Goal: Transaction & Acquisition: Purchase product/service

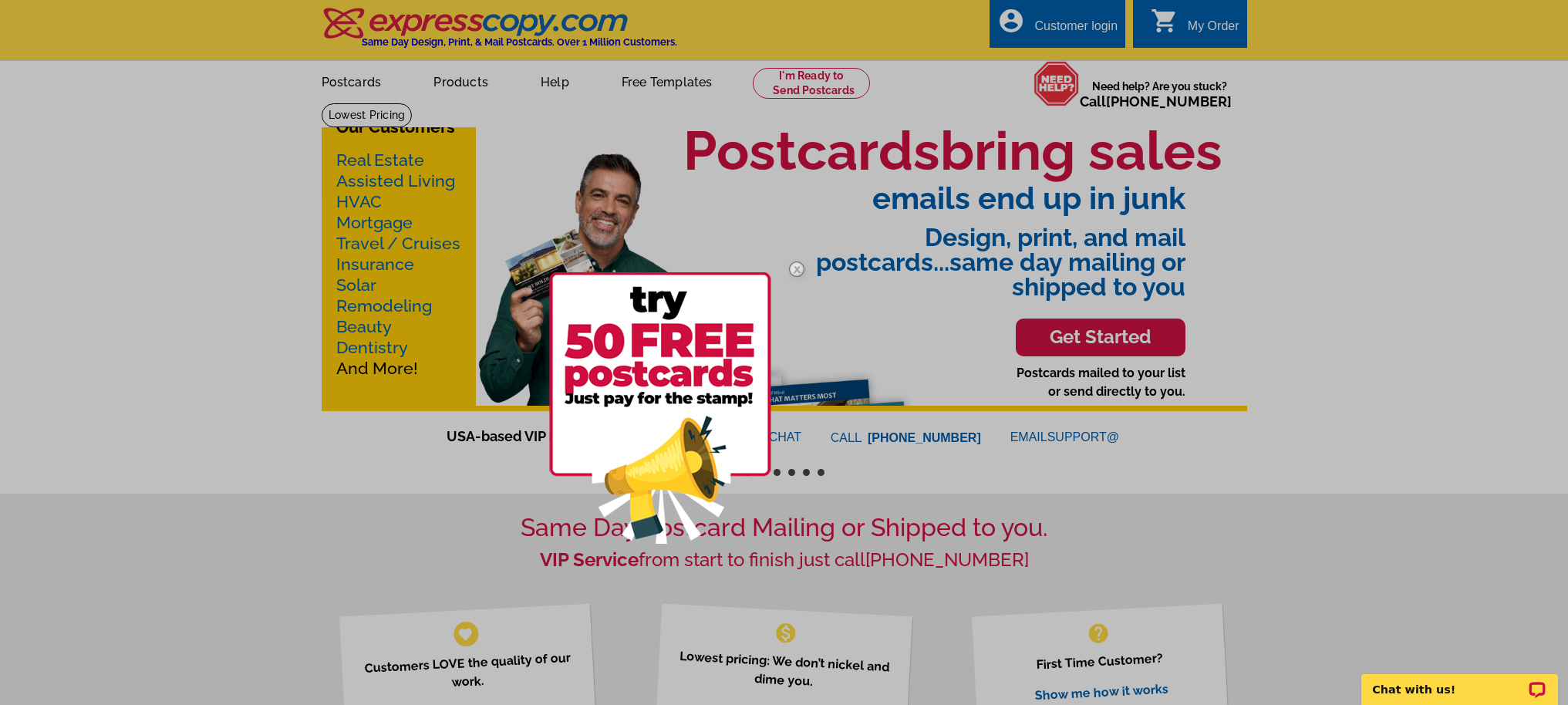
click at [442, 78] on div at bounding box center [784, 352] width 1568 height 705
click at [441, 79] on div at bounding box center [784, 352] width 1568 height 705
click at [440, 79] on div at bounding box center [784, 352] width 1568 height 705
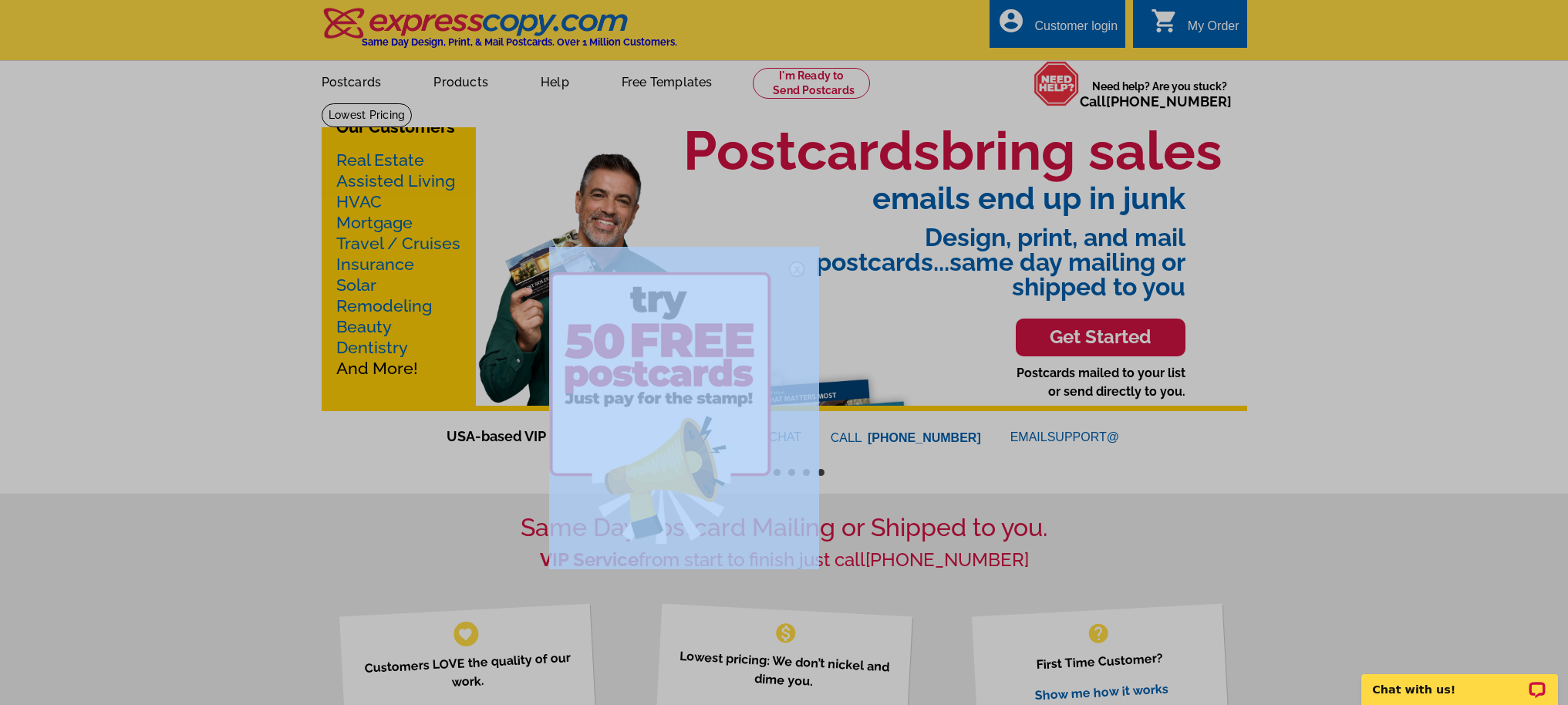
click at [440, 79] on div at bounding box center [784, 352] width 1568 height 705
click at [797, 267] on img at bounding box center [796, 268] width 44 height 44
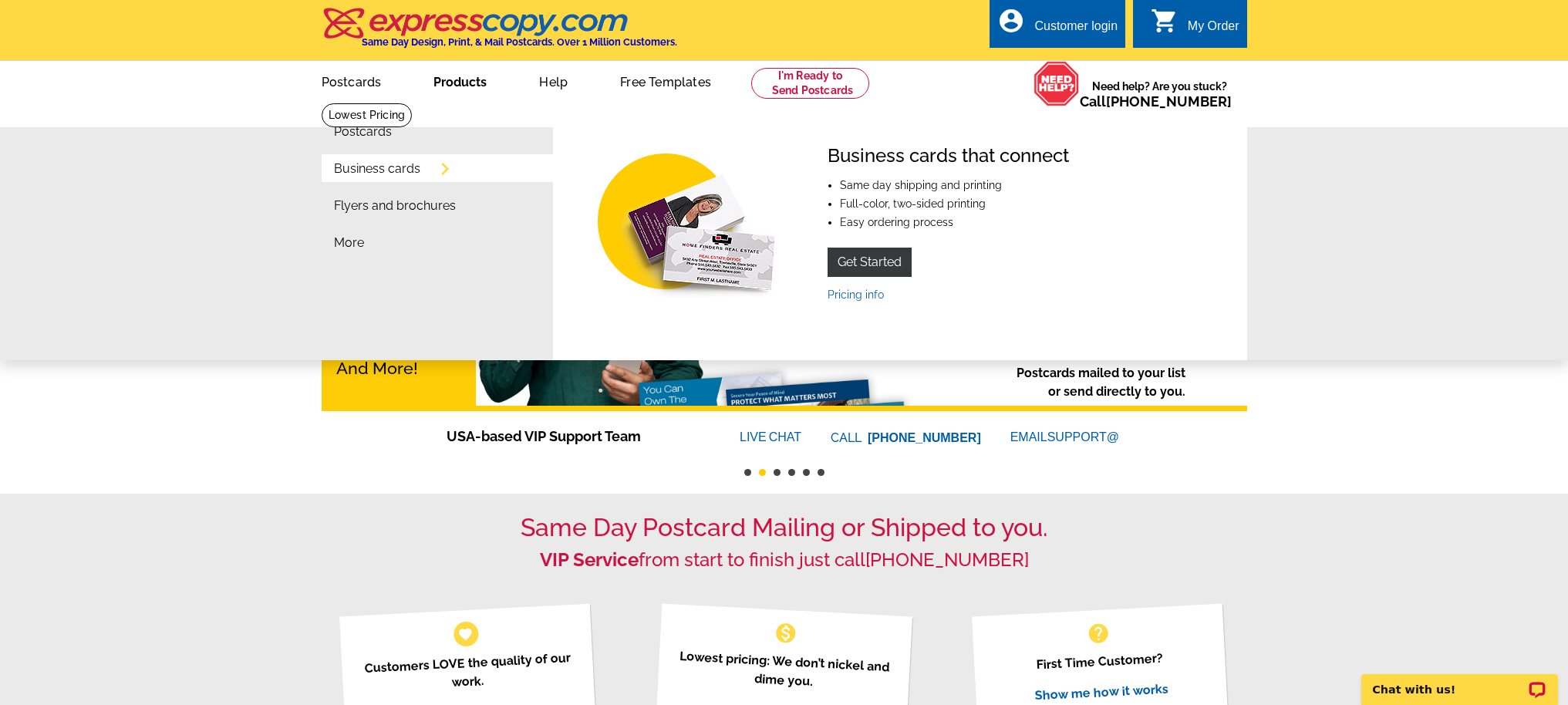
click at [387, 168] on link "Business cards" at bounding box center [376, 169] width 86 height 13
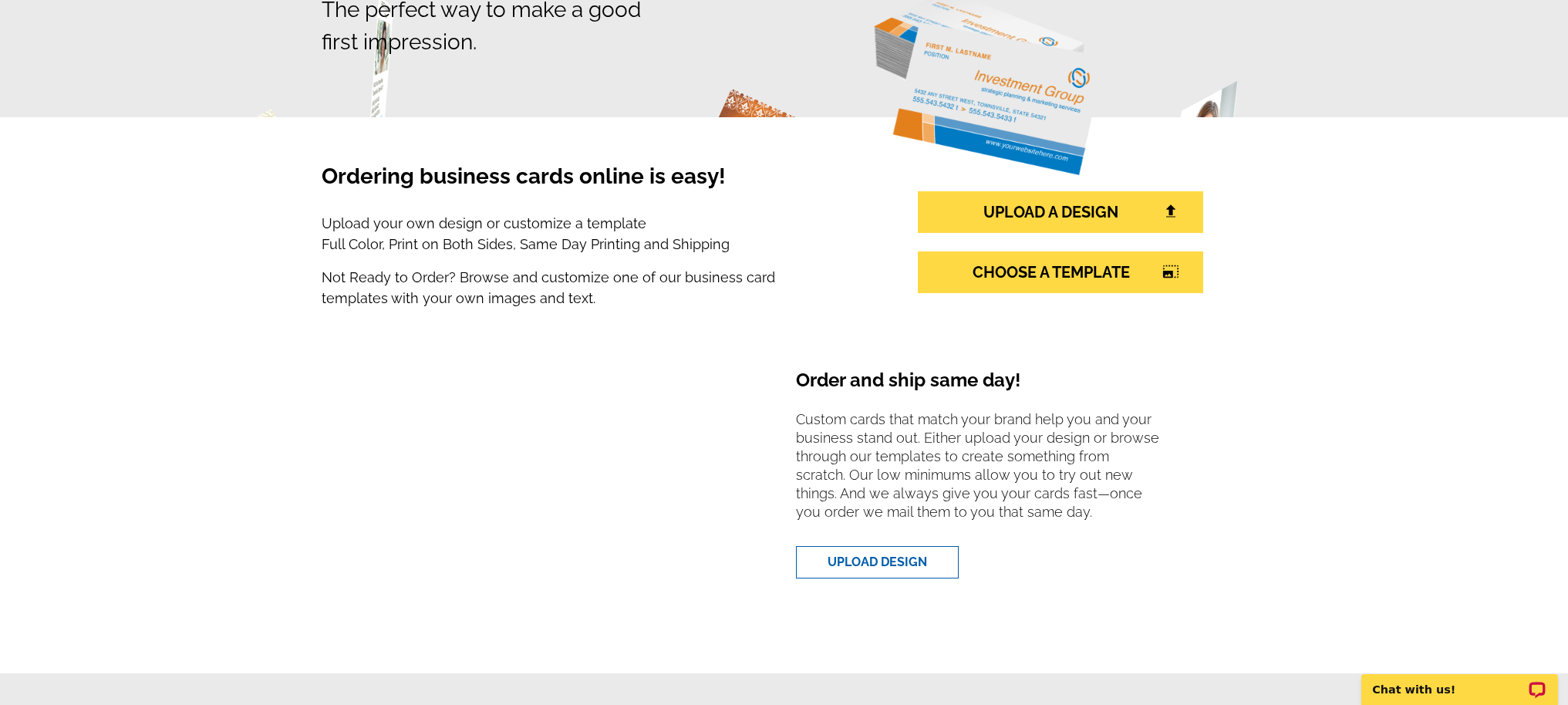
scroll to position [221, 0]
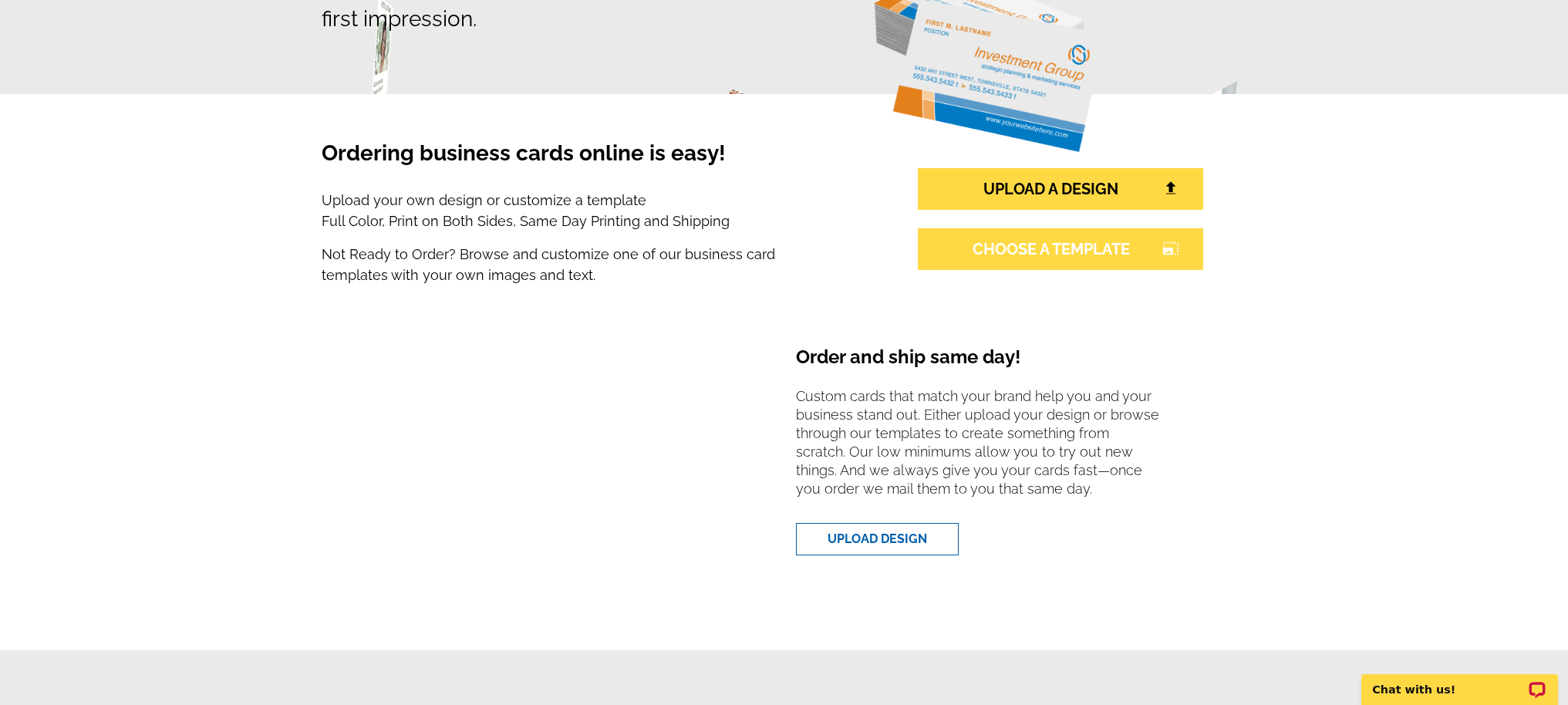
click at [1095, 243] on link "CHOOSE A TEMPLATE photo_size_select_large" at bounding box center [1060, 249] width 286 height 42
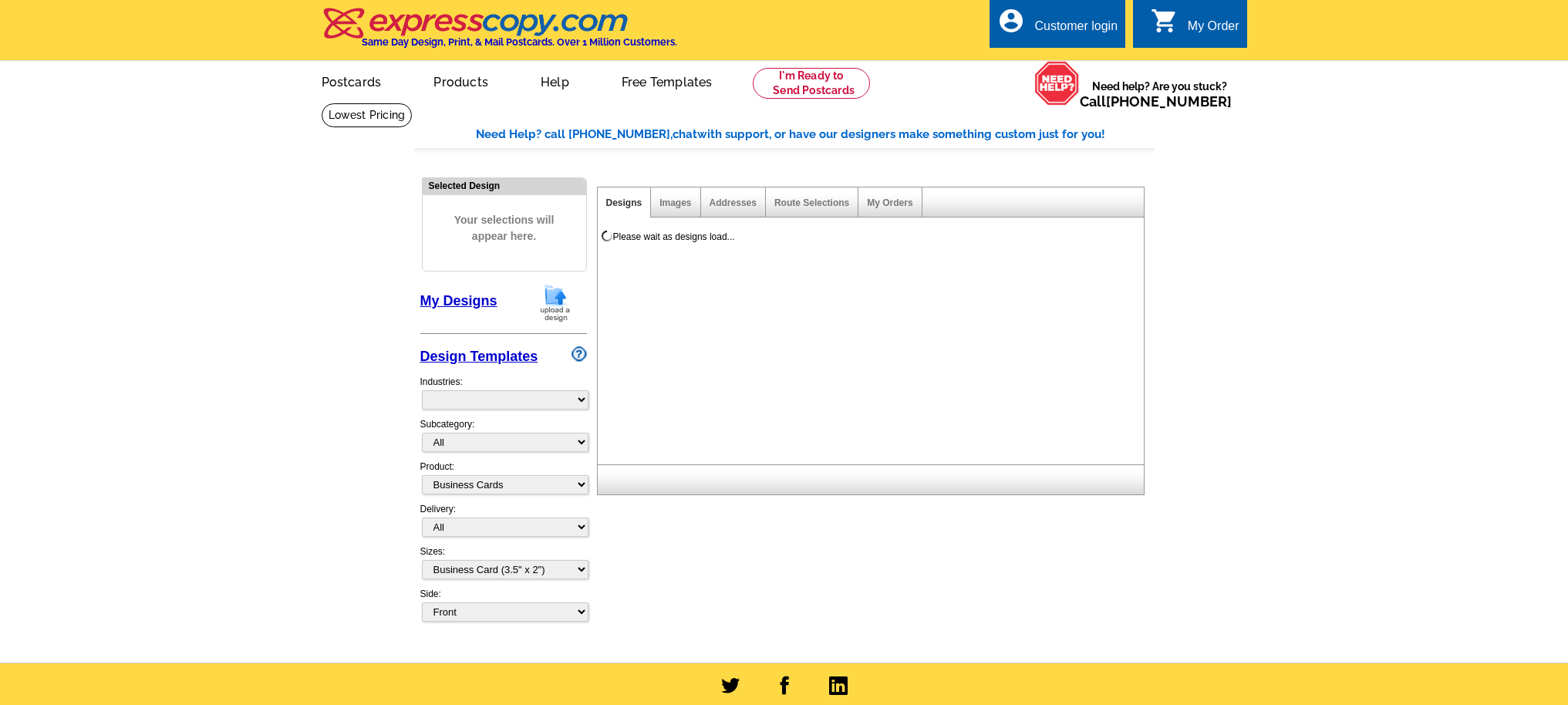
select select "3"
select select "5"
select select "973"
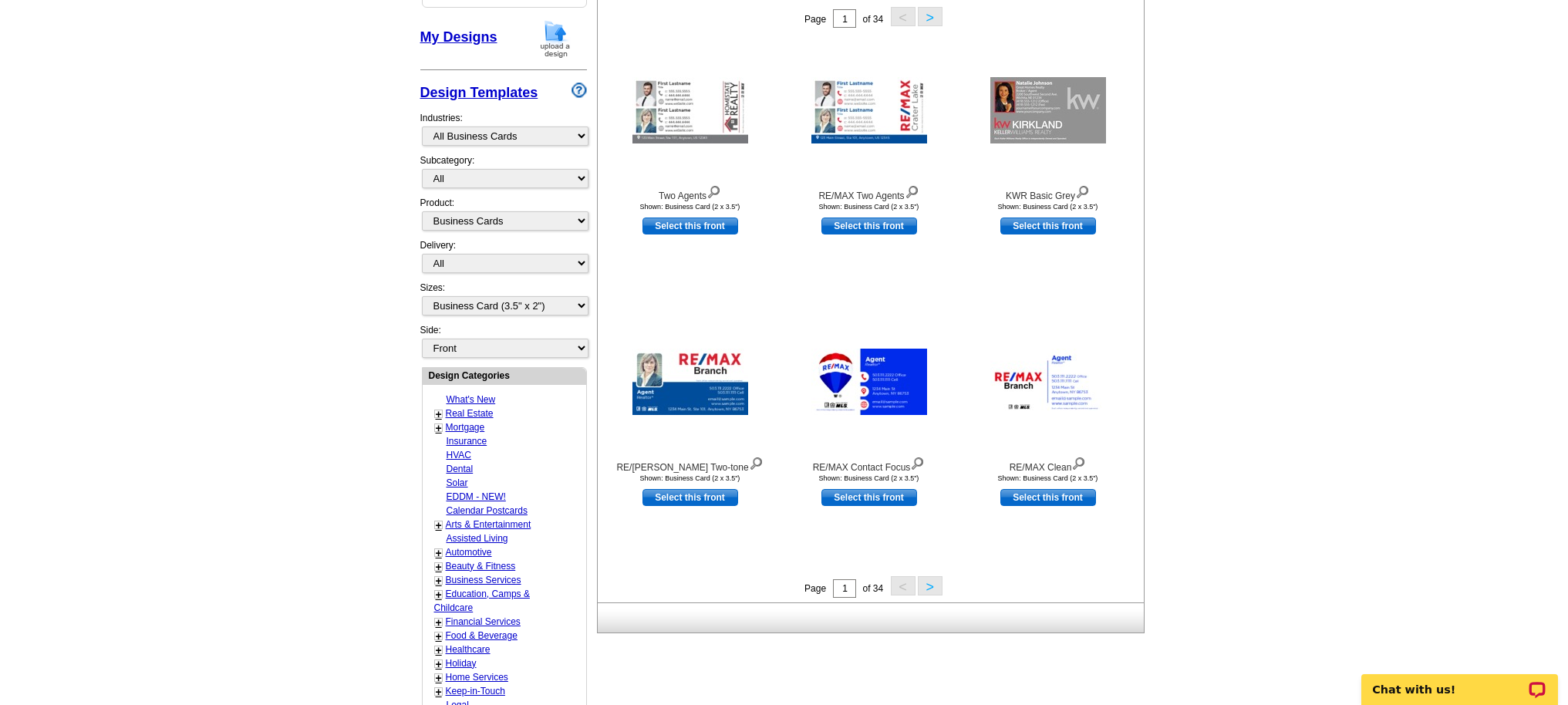
scroll to position [286, 0]
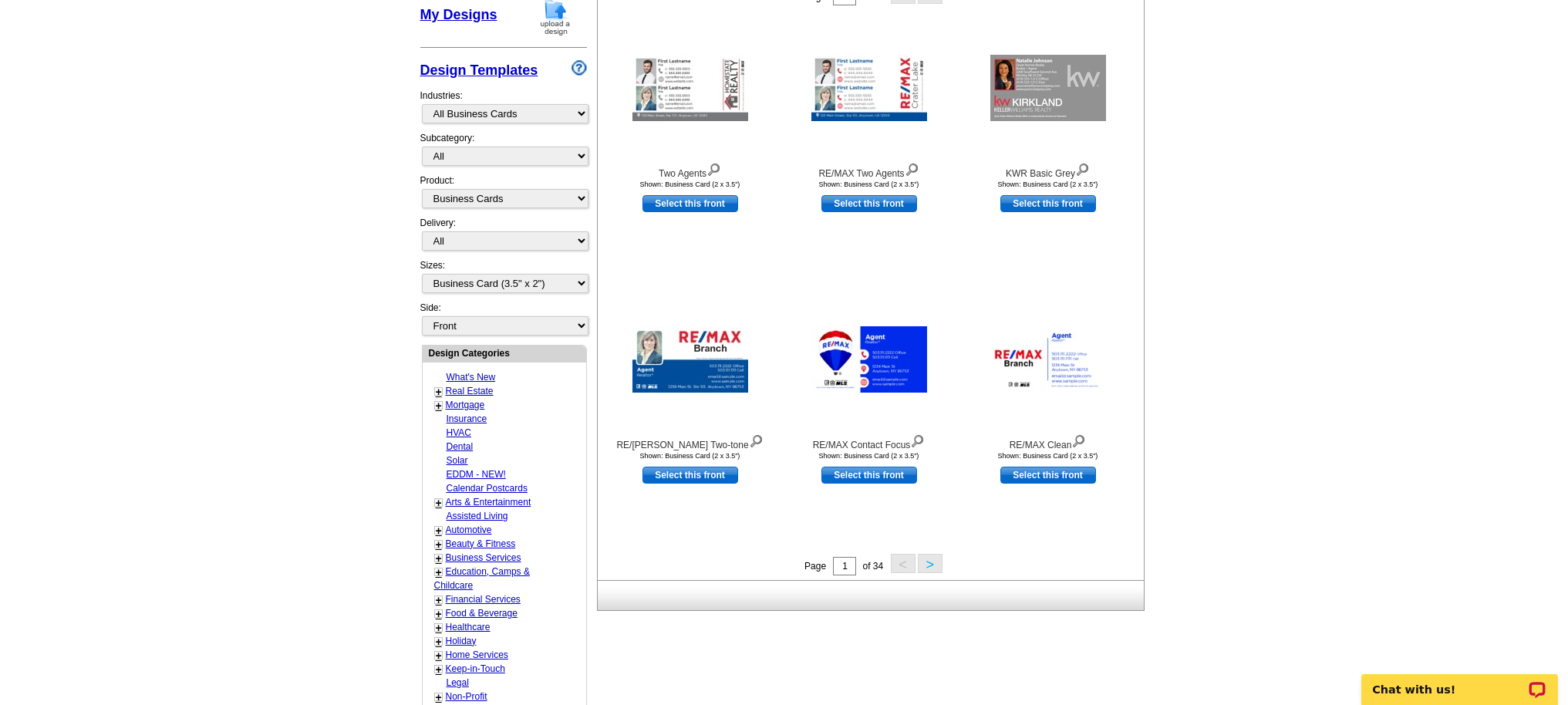
click at [922, 559] on button ">" at bounding box center [929, 563] width 24 height 19
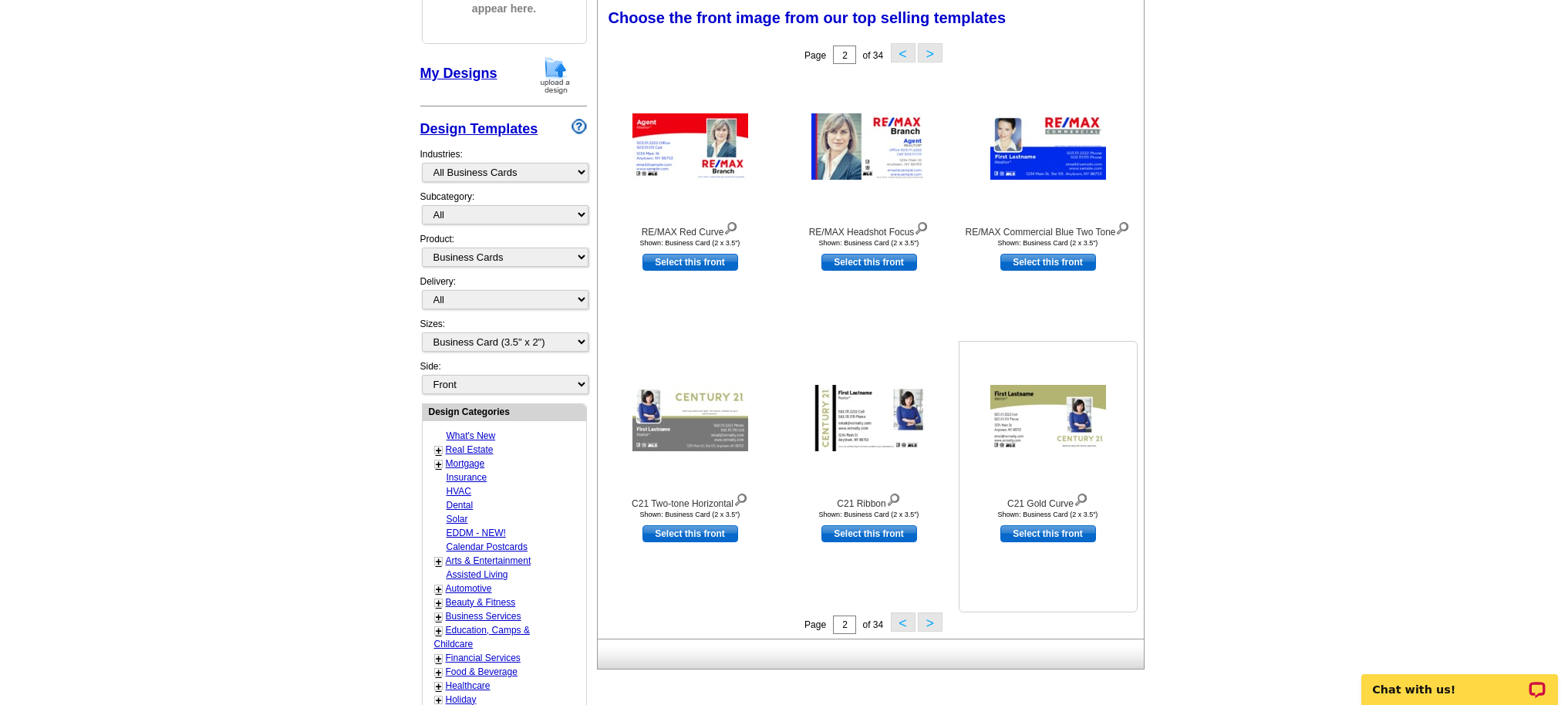
scroll to position [227, 0]
click at [925, 615] on button ">" at bounding box center [929, 622] width 24 height 19
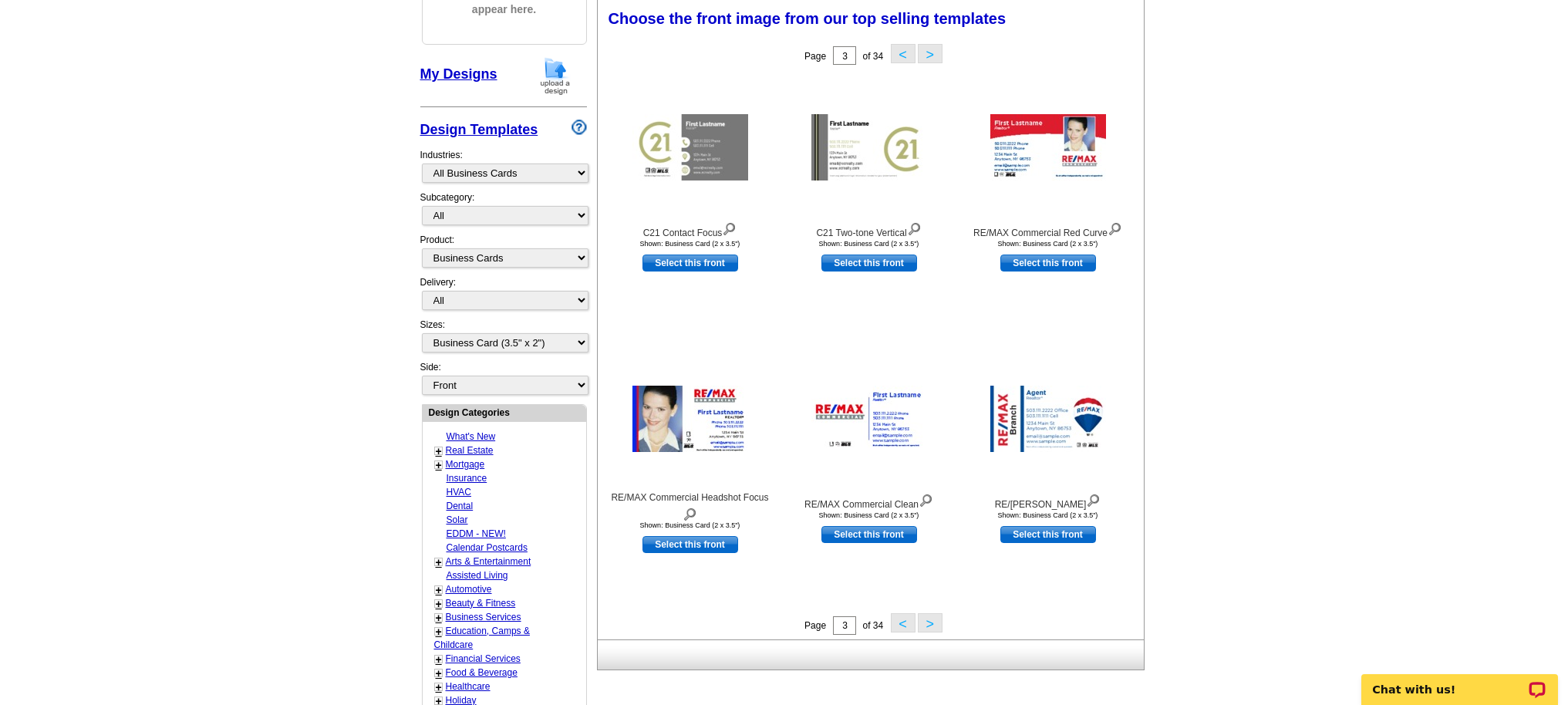
click at [929, 621] on button ">" at bounding box center [929, 622] width 24 height 19
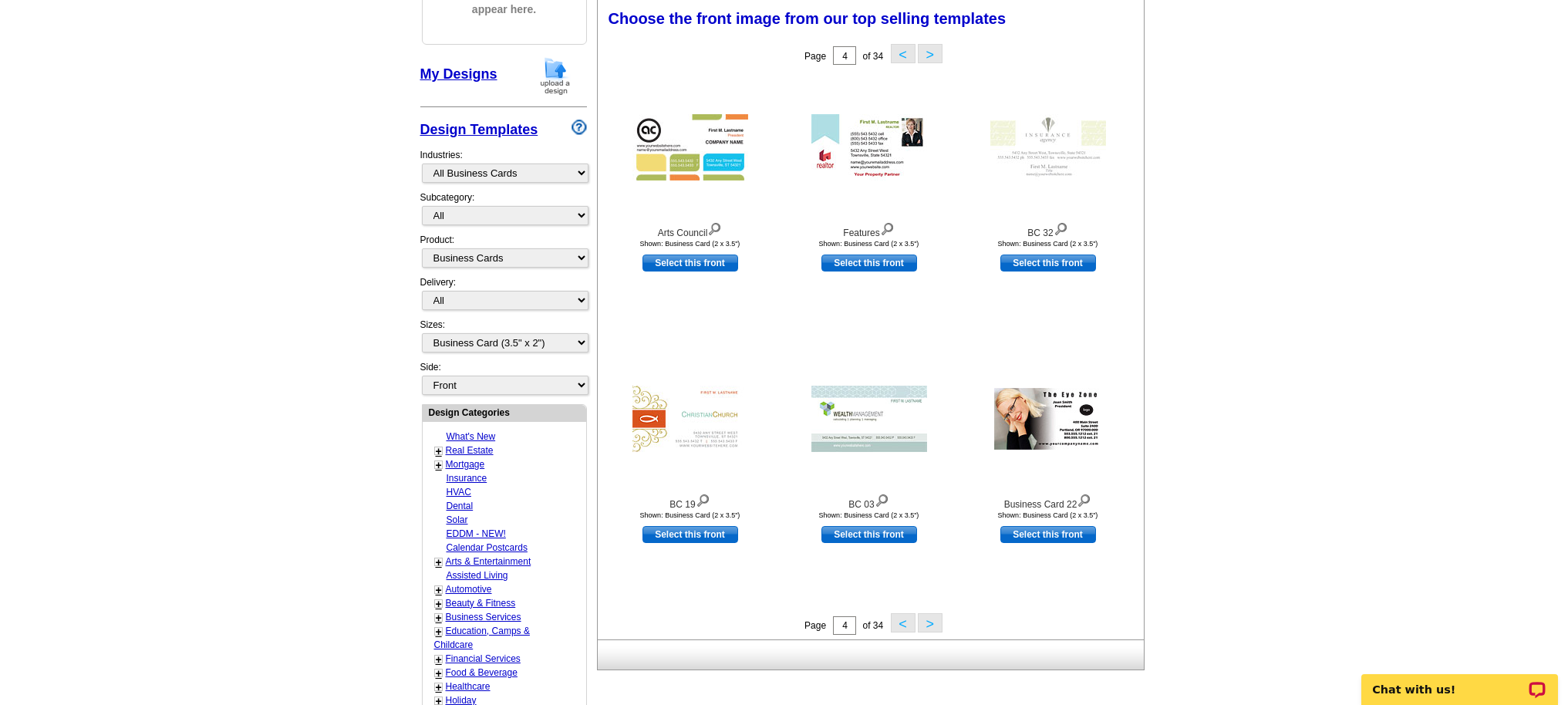
click at [929, 621] on button ">" at bounding box center [929, 622] width 24 height 19
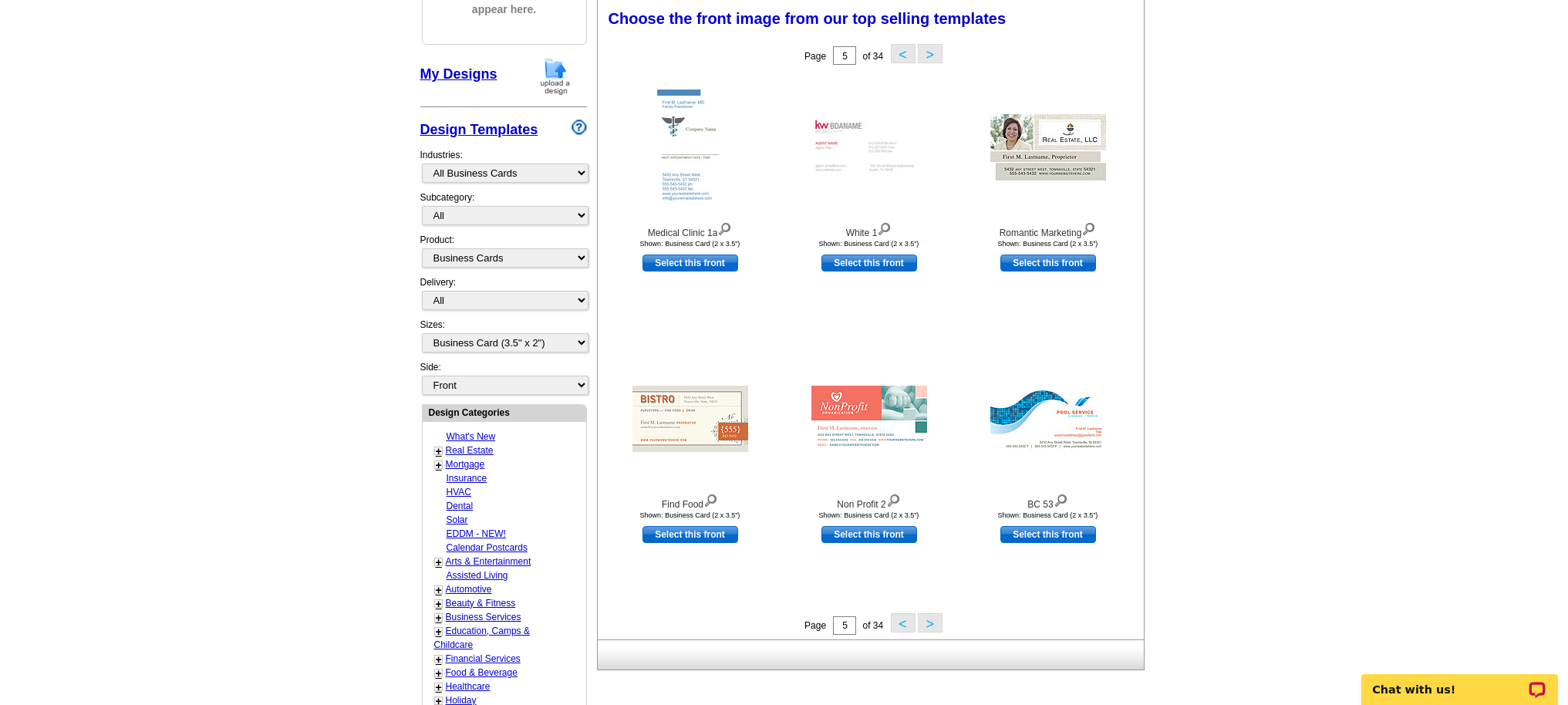
click at [929, 621] on button ">" at bounding box center [929, 622] width 24 height 19
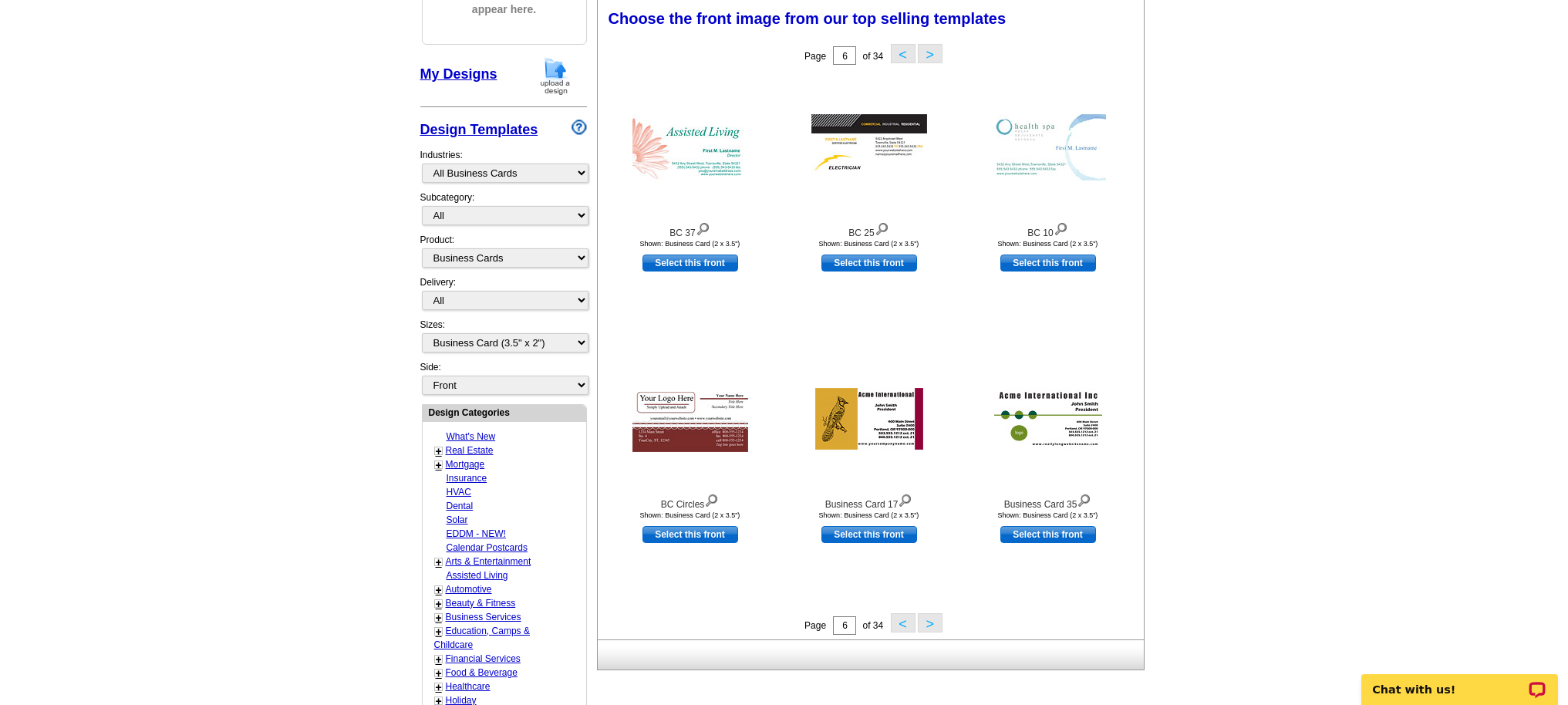
click at [928, 621] on button ">" at bounding box center [929, 622] width 24 height 19
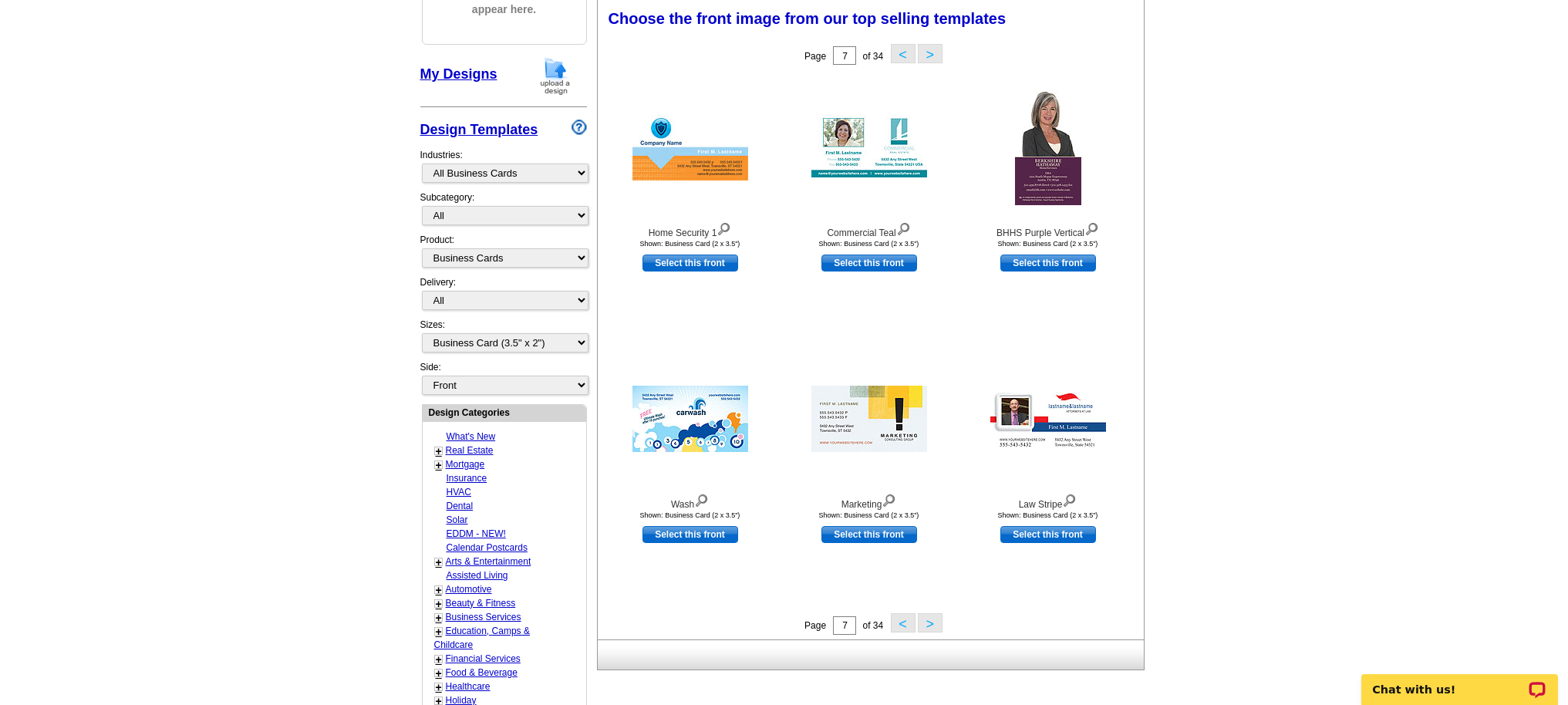
click at [928, 621] on button ">" at bounding box center [929, 622] width 24 height 19
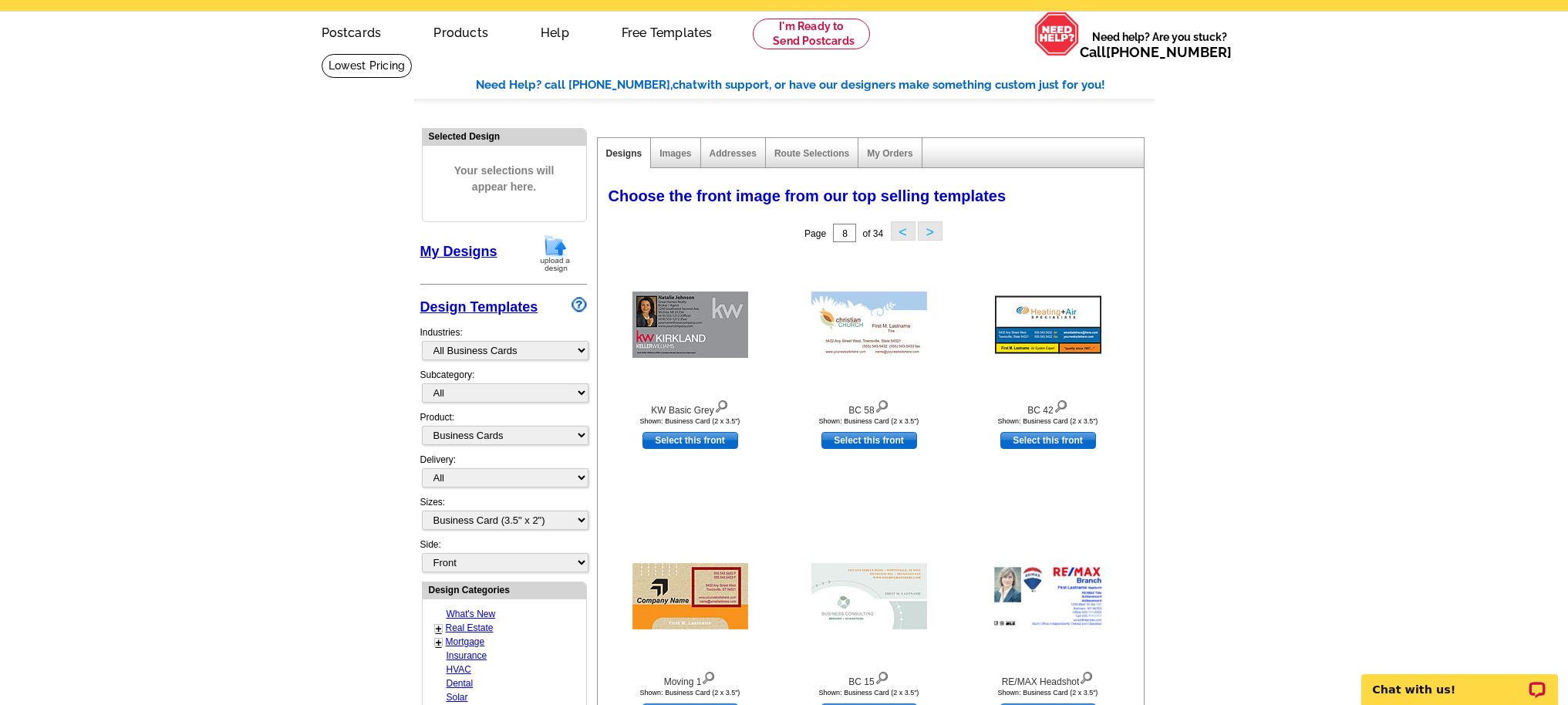
scroll to position [0, 0]
